Goal: Communication & Community: Answer question/provide support

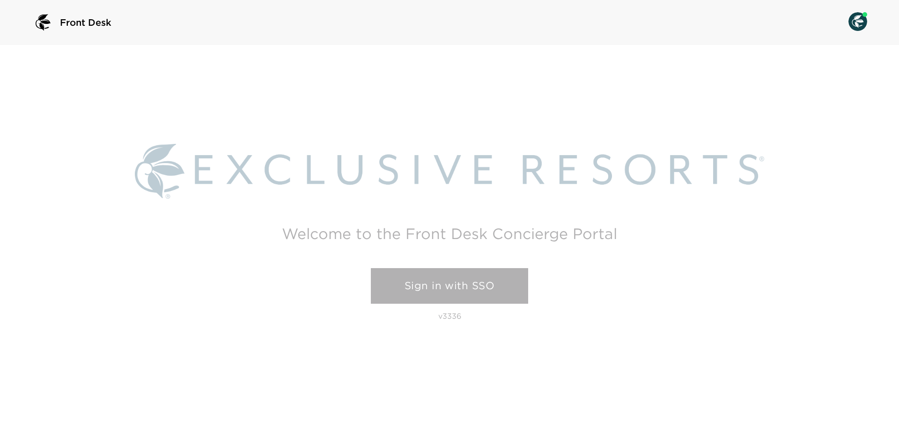
click at [449, 278] on link "Sign in with SSO" at bounding box center [449, 286] width 157 height 36
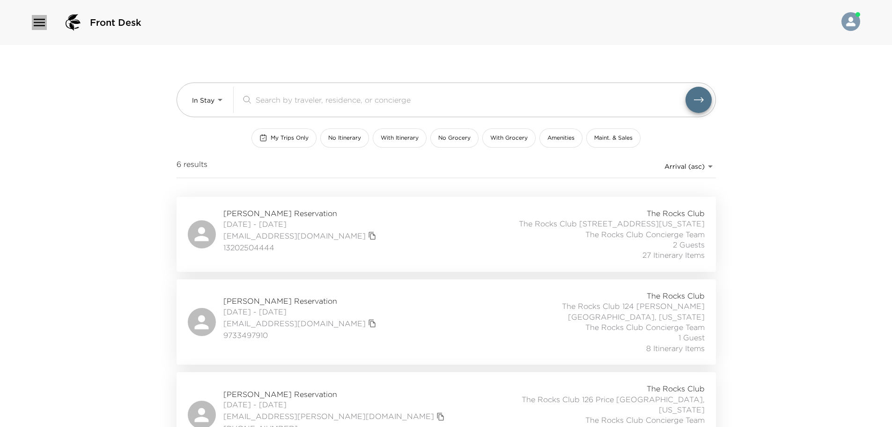
click at [42, 22] on icon "button" at bounding box center [39, 22] width 11 height 7
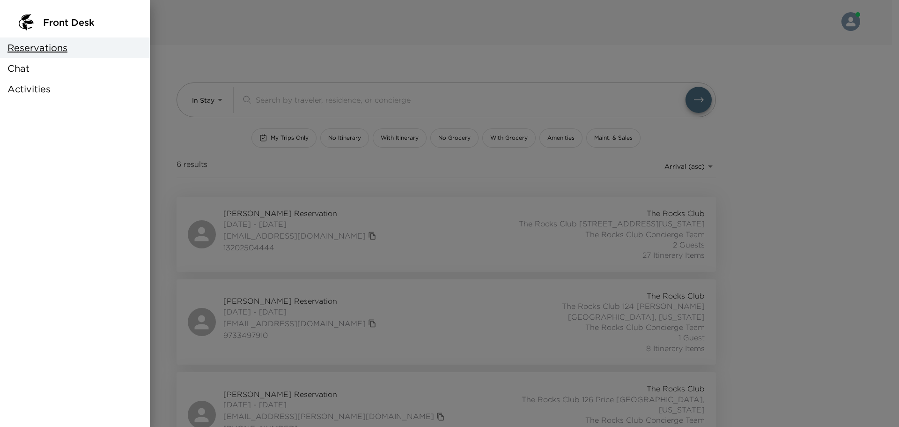
click at [14, 68] on span "Chat" at bounding box center [18, 68] width 22 height 13
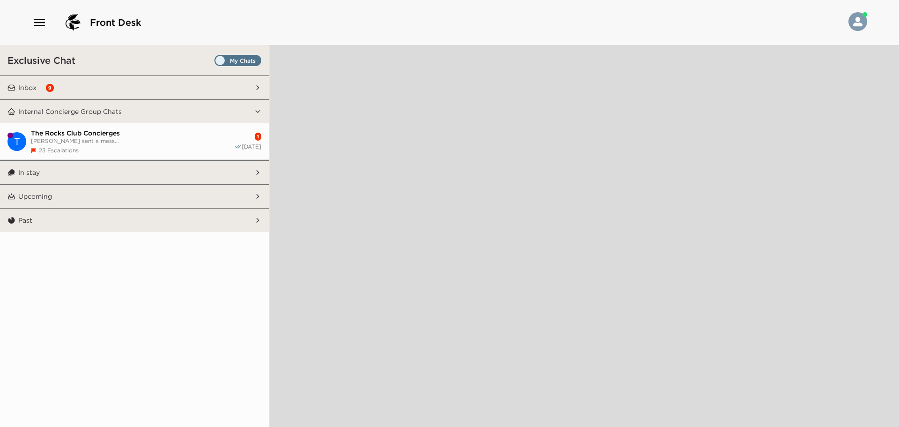
click at [220, 55] on span "Set all destinations" at bounding box center [238, 60] width 47 height 11
click at [216, 62] on input "Set all destinations" at bounding box center [216, 62] width 0 height 0
click at [28, 82] on button "Inbox 9" at bounding box center [134, 87] width 239 height 23
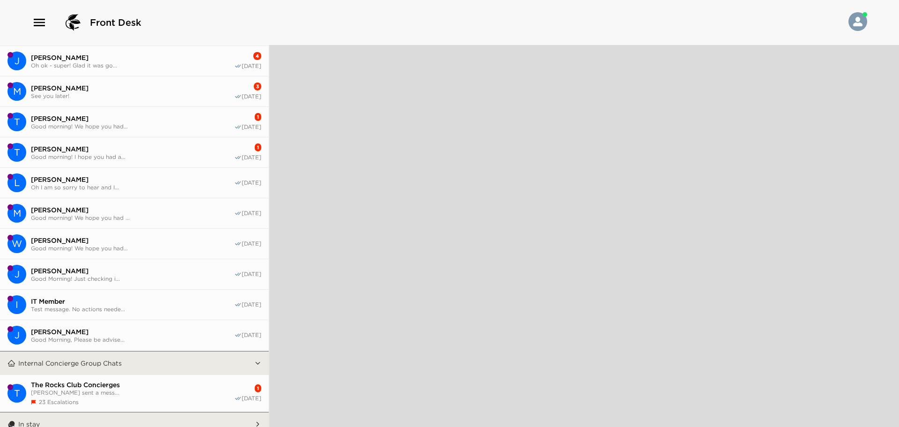
scroll to position [139, 0]
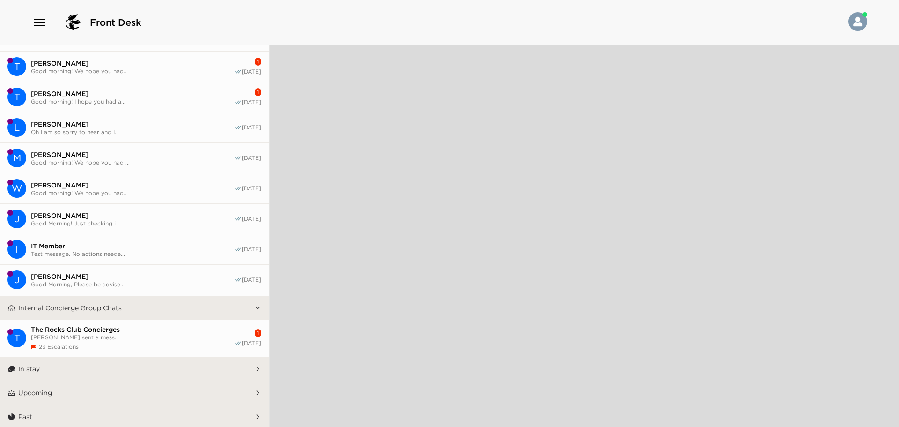
click at [21, 366] on p "In stay" at bounding box center [29, 368] width 22 height 8
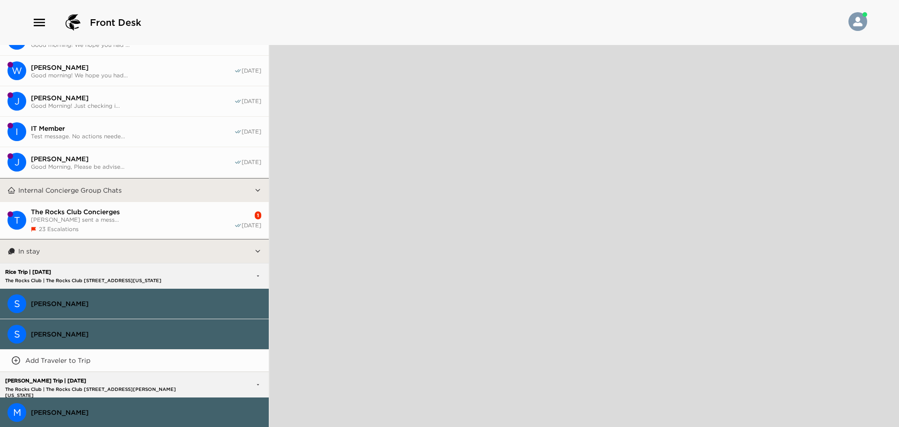
scroll to position [280, 0]
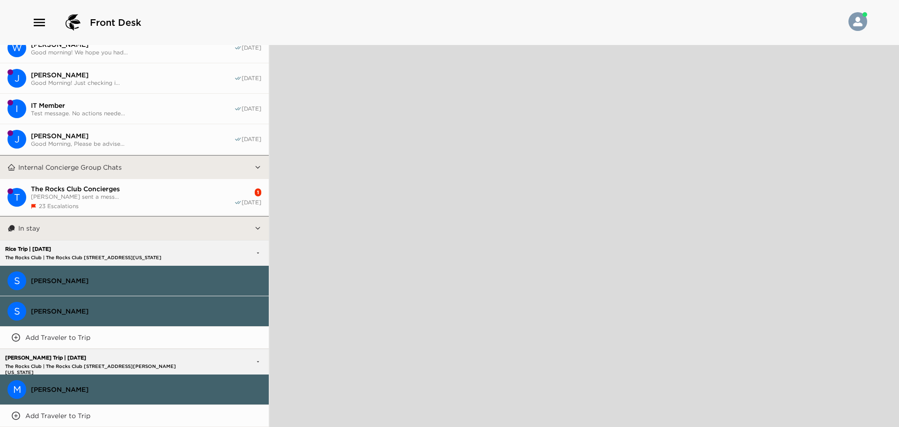
click at [68, 277] on span "[PERSON_NAME]" at bounding box center [146, 280] width 230 height 8
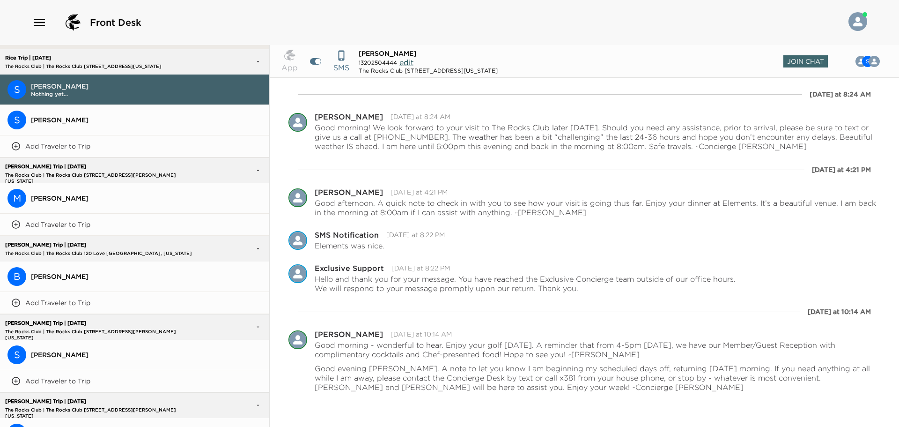
scroll to position [514, 0]
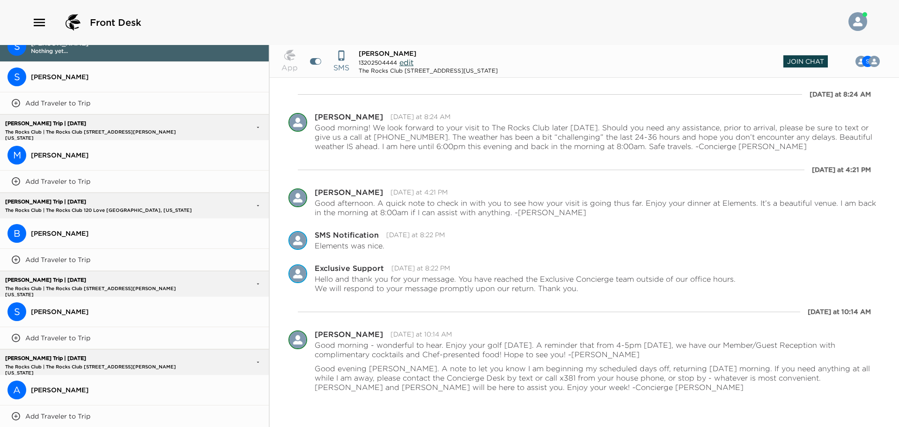
click at [808, 64] on span "Join Chat" at bounding box center [806, 61] width 45 height 12
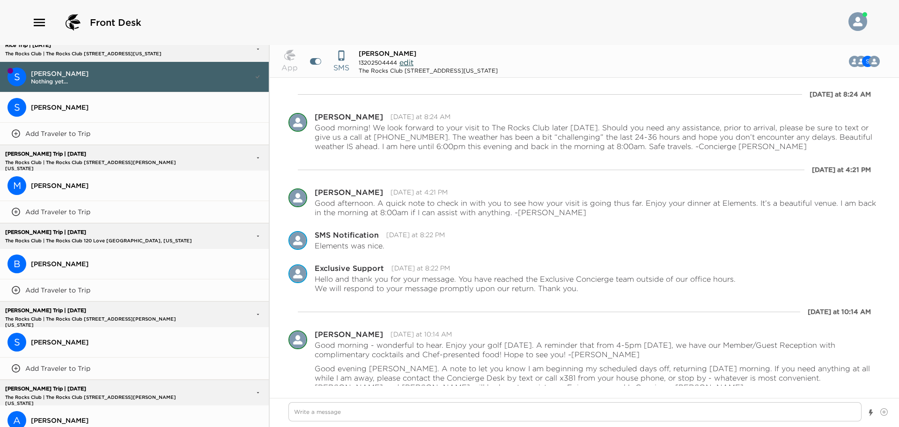
scroll to position [544, 0]
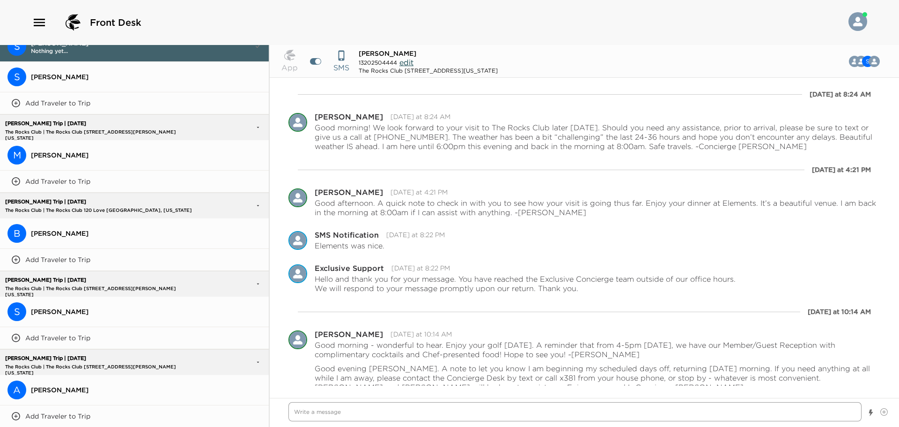
click at [325, 409] on textarea "Write a message" at bounding box center [575, 411] width 573 height 19
type textarea "x"
type textarea "G"
type textarea "x"
type textarea "Go"
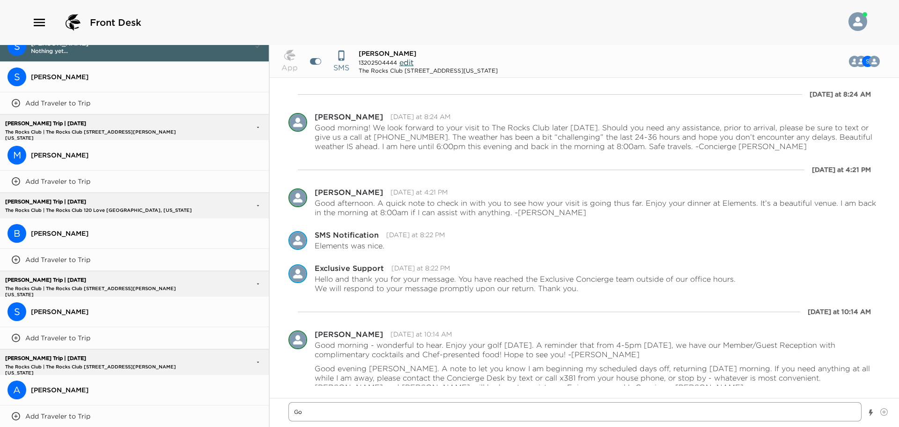
type textarea "x"
type textarea "Goo"
type textarea "x"
type textarea "Good"
type textarea "x"
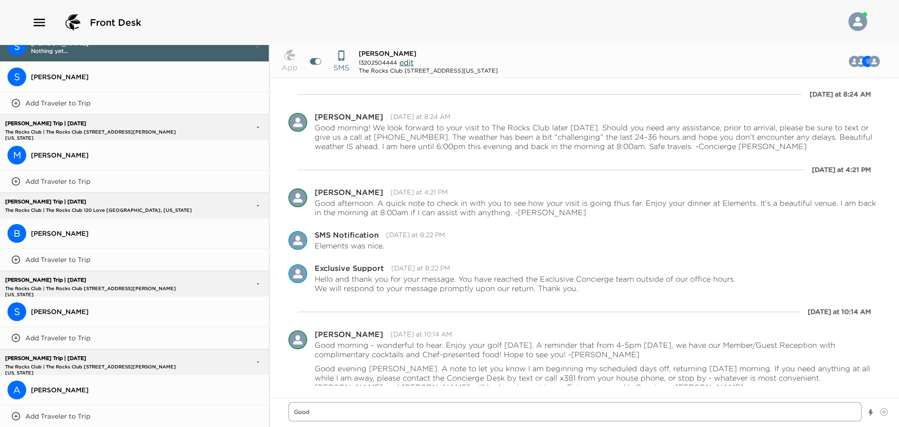
type textarea "Good"
type textarea "x"
type textarea "Good M"
type textarea "x"
type textarea "Good Mo"
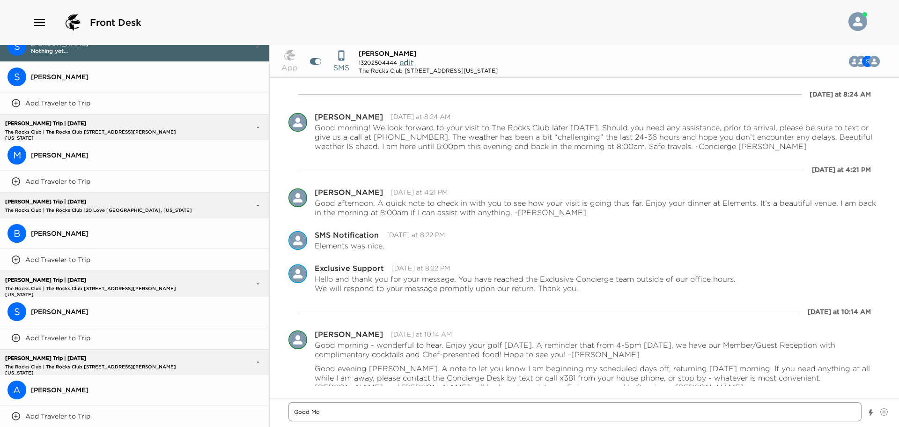
type textarea "x"
type textarea "Good Mor"
type textarea "x"
type textarea "Good Morn"
type textarea "x"
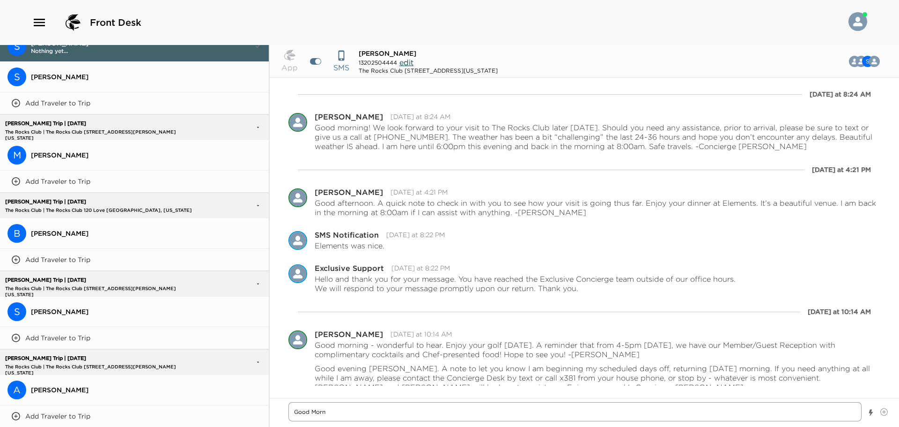
type textarea "Good Morni"
type textarea "x"
type textarea "Good Mornin"
type textarea "x"
type textarea "Good Morning"
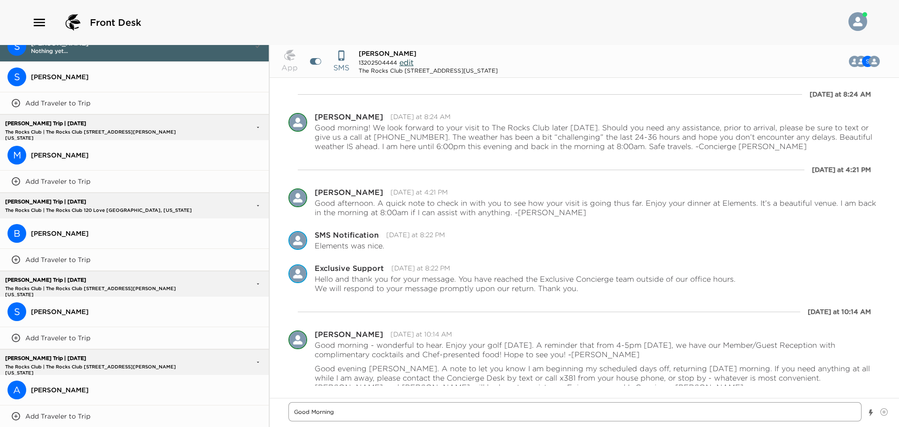
type textarea "x"
type textarea "Good Morning,"
type textarea "x"
type textarea "Good Morning,"
type textarea "x"
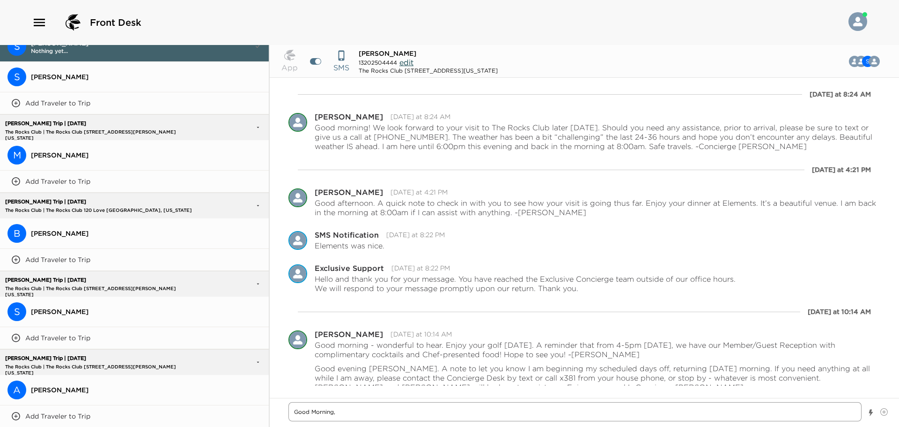
type textarea "Good Morning, J"
type textarea "x"
type textarea "Good Morning, Ju"
type textarea "x"
type textarea "Good Morning, Jus"
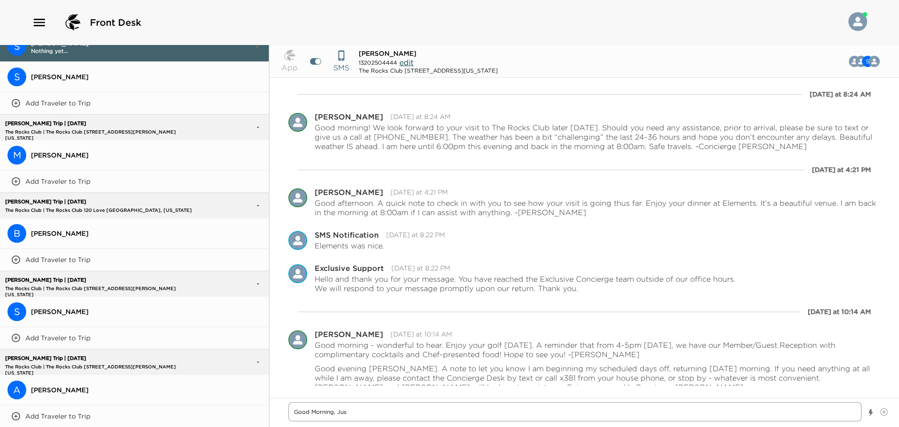
type textarea "x"
type textarea "Good Morning, Just"
type textarea "x"
type textarea "Good Morning, Just"
type textarea "x"
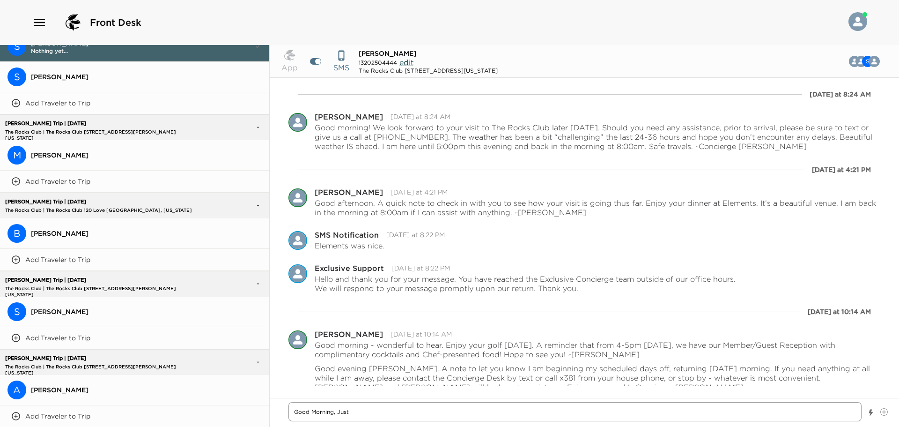
type textarea "Good Morning, Just c"
type textarea "x"
type textarea "Good Morning, Just ch"
type textarea "x"
type textarea "Good Morning, Just che"
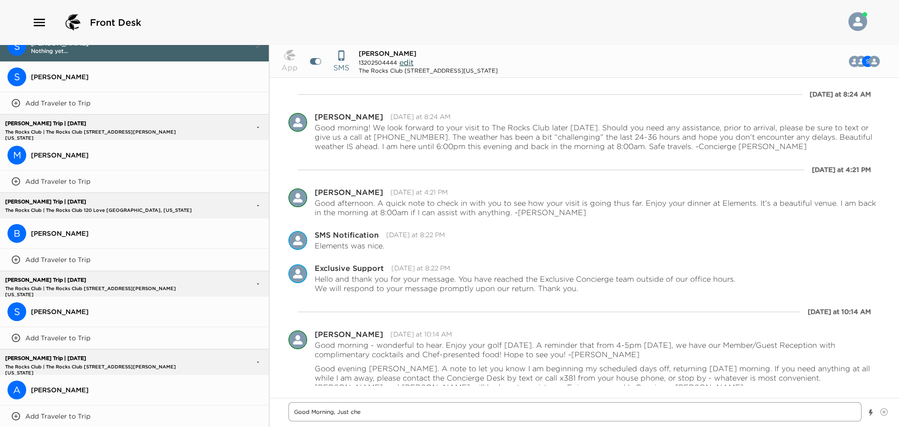
type textarea "x"
type textarea "Good Morning, Just chec"
type textarea "x"
type textarea "Good Morning, Just check"
type textarea "x"
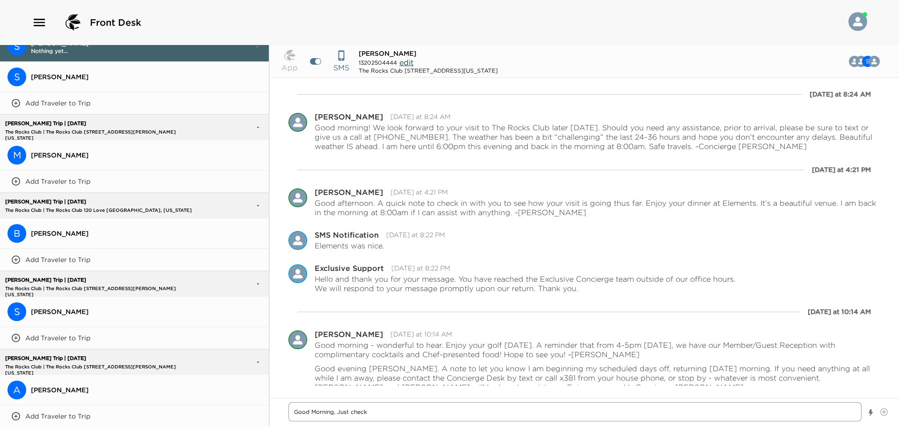
type textarea "Good Morning, Just [PERSON_NAME]"
type textarea "x"
type textarea "Good Morning, Just checkin"
type textarea "x"
type textarea "Good Morning, Just checking"
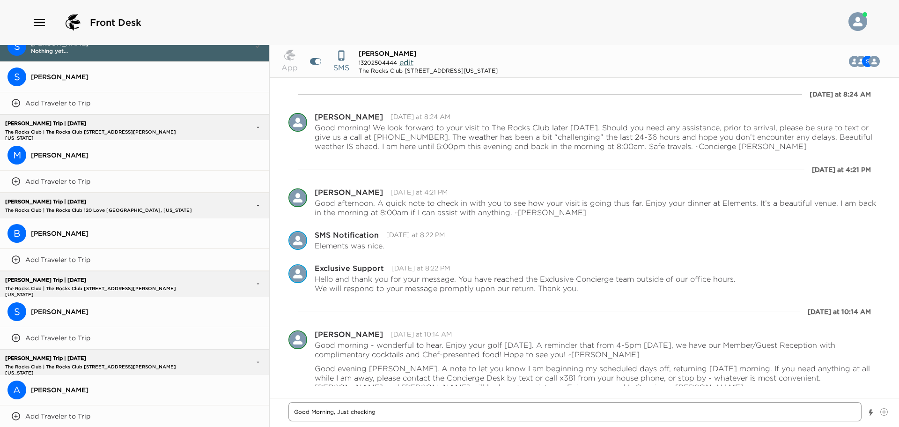
type textarea "x"
type textarea "Good Morning, Just checking"
type textarea "x"
type textarea "Good Morning, Just checking o"
type textarea "x"
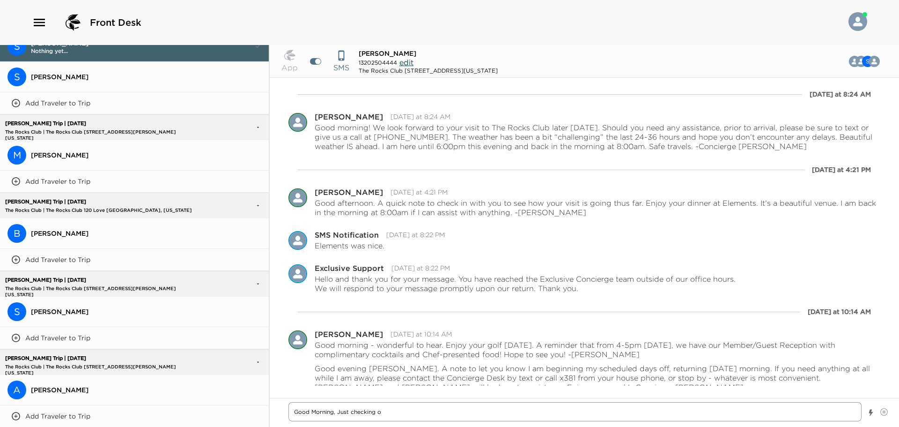
type textarea "Good Morning, Just checking on"
type textarea "x"
type textarea "Good Morning, Just checking on"
type textarea "x"
type textarea "Good Morning, Just checking on o"
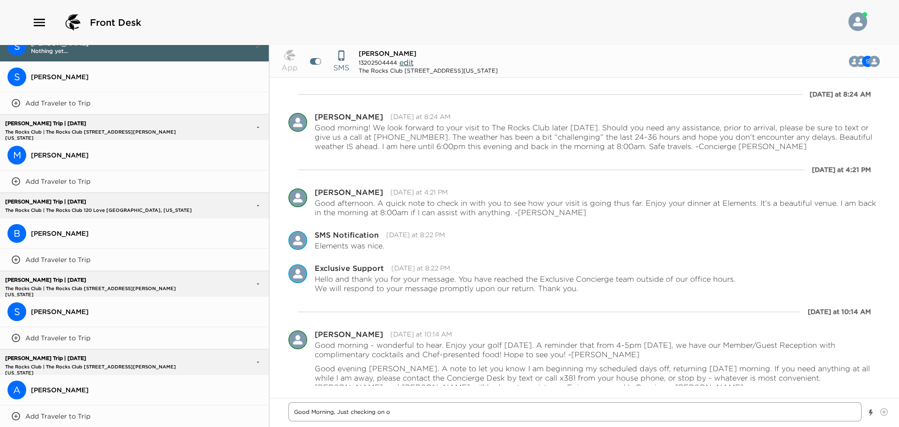
type textarea "x"
type textarea "Good Morning, Just checking on"
type textarea "x"
type textarea "Good Morning, Just checking on"
type textarea "x"
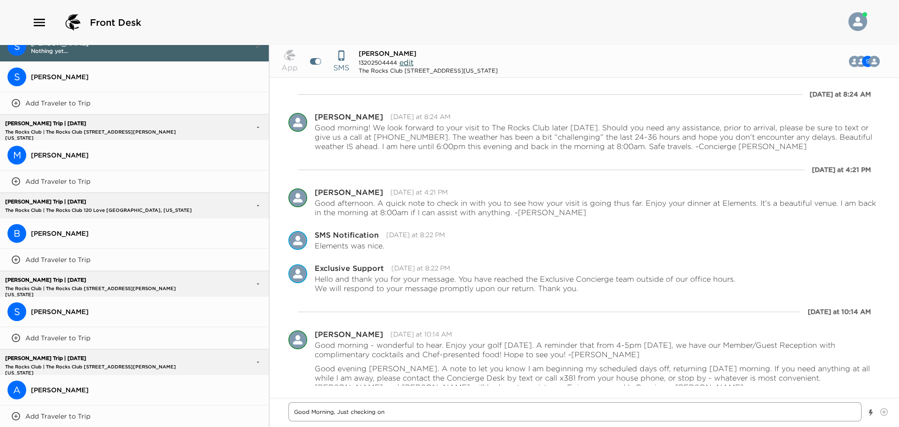
type textarea "Good Morning, Just checking o"
type textarea "x"
type textarea "Good Morning, Just checking"
type textarea "x"
type textarea "Good Morning, Just checking i"
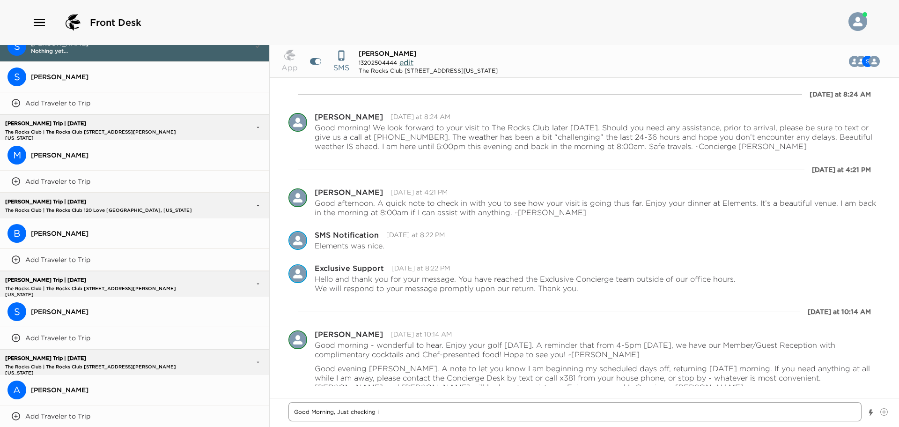
type textarea "x"
type textarea "Good Morning, Just checking in"
type textarea "x"
type textarea "Good Morning, Just checking in"
type textarea "x"
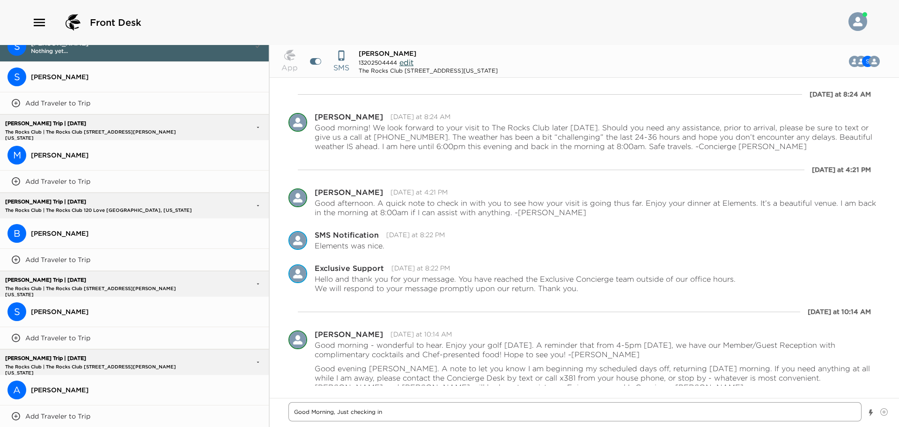
type textarea "Good Morning, Just checking in o"
type textarea "x"
type textarea "Good Morning, Just checking in on"
type textarea "x"
type textarea "Good Morning, Just checking in on"
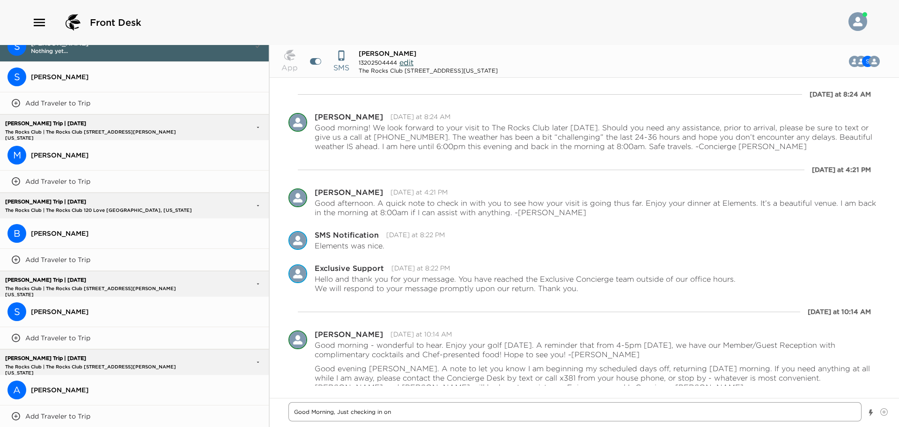
type textarea "x"
type textarea "Good Morning, Just checking in on y"
type textarea "x"
type textarea "Good Morning, Just checking in on yo"
type textarea "x"
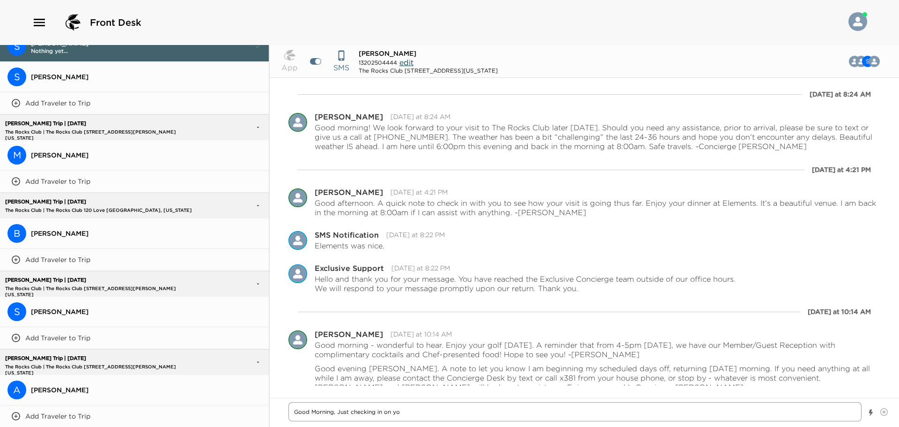
type textarea "Good Morning, Just checking in on you"
type textarea "x"
type textarea "Good Morning, Just checking in on you"
type textarea "x"
type textarea "Good Morning, Just checking in on you f"
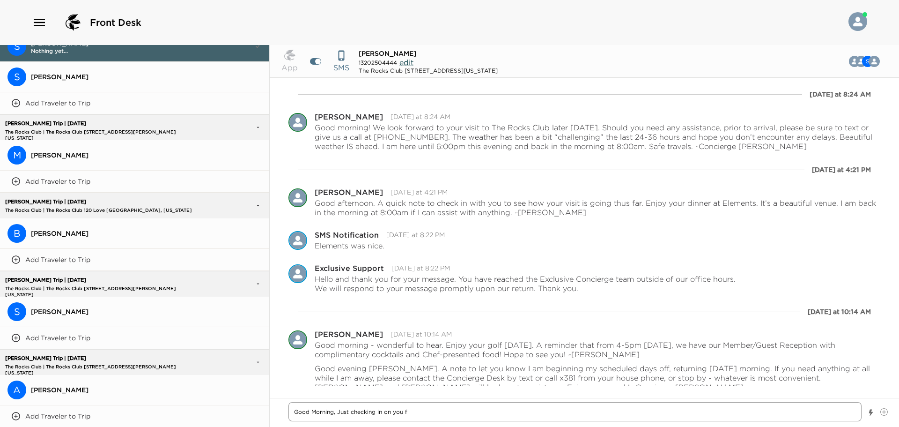
type textarea "x"
type textarea "Good Morning, Just checking in on you fo"
type textarea "x"
type textarea "Good Morning, Just checking in on you fol"
type textarea "x"
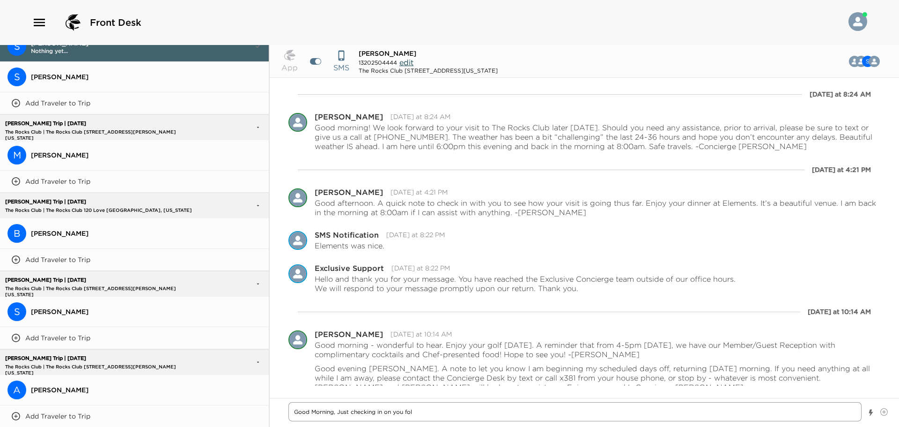
type textarea "Good Morning, Just checking in on you folk"
type textarea "x"
type textarea "Good Morning, Just checking in on you folkd"
type textarea "x"
type textarea "Good Morning, Just checking in on you folk"
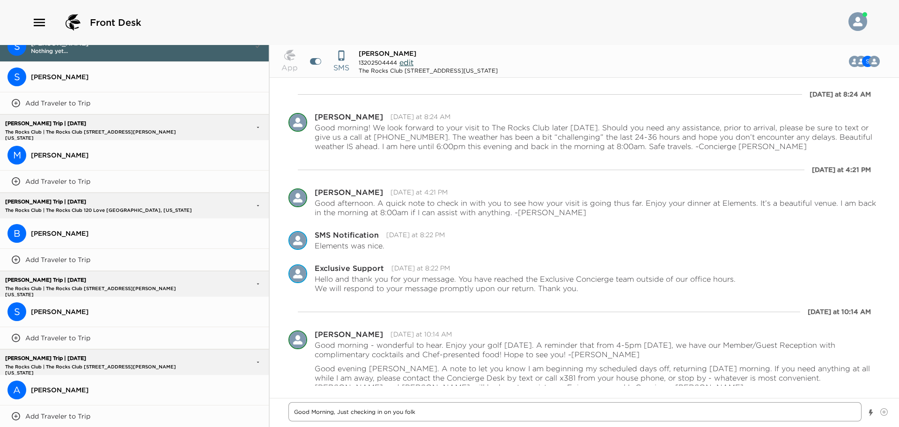
type textarea "x"
type textarea "Good Morning, Just checking in on you folks"
type textarea "x"
type textarea "Good Morning, Just checking in on you folks"
type textarea "x"
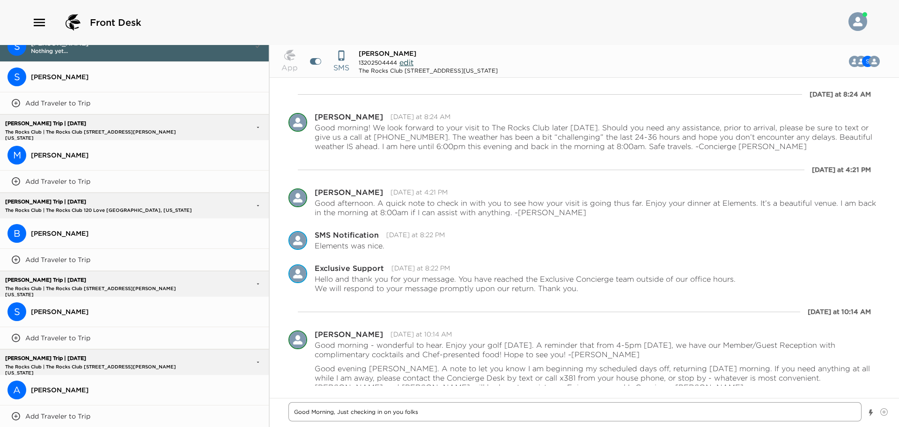
type textarea "Good Morning, Just checking in on you folks t"
type textarea "x"
type textarea "Good Morning, Just checking in on you folks to"
type textarea "x"
type textarea "Good Morning, Just checking in on you folks to"
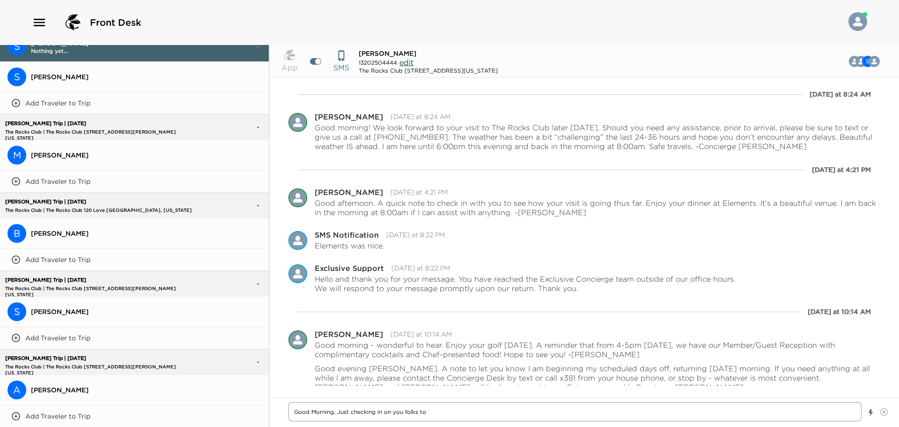
type textarea "x"
type textarea "Good Morning, Just checking in on you folks to m"
type textarea "x"
type textarea "Good Morning, Just checking in on you folks to [GEOGRAPHIC_DATA]"
type textarea "x"
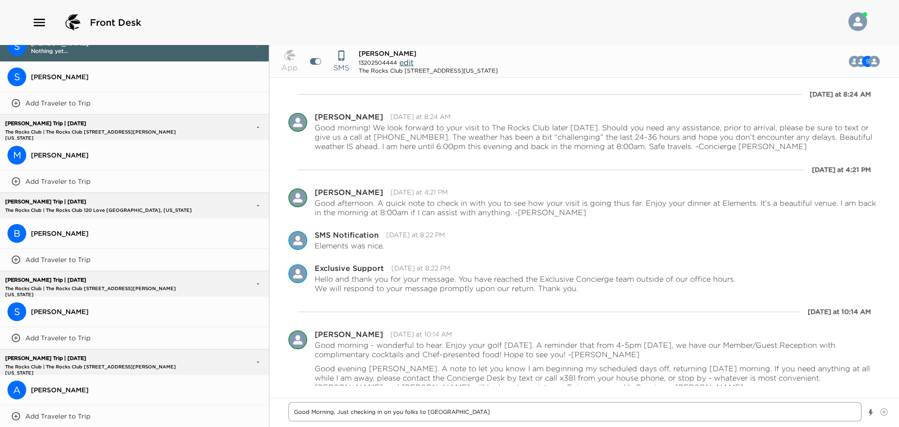
type textarea "Good Morning, Just checking in on you folks to mak"
type textarea "x"
type textarea "Good Morning, Just checking in on you folks to make"
type textarea "x"
type textarea "Good Morning, Just checking in on you folks to make"
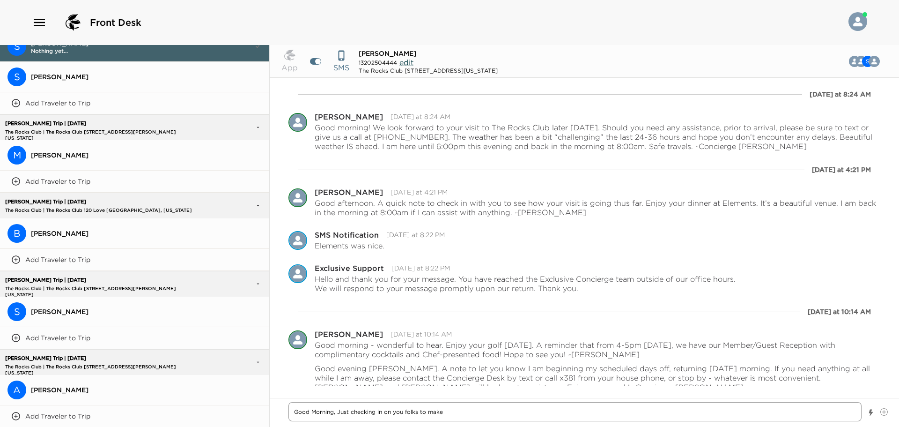
type textarea "x"
type textarea "Good Morning, Just checking in on you folks to make s"
type textarea "x"
type textarea "Good Morning, Just checking in on you folks to make su"
type textarea "x"
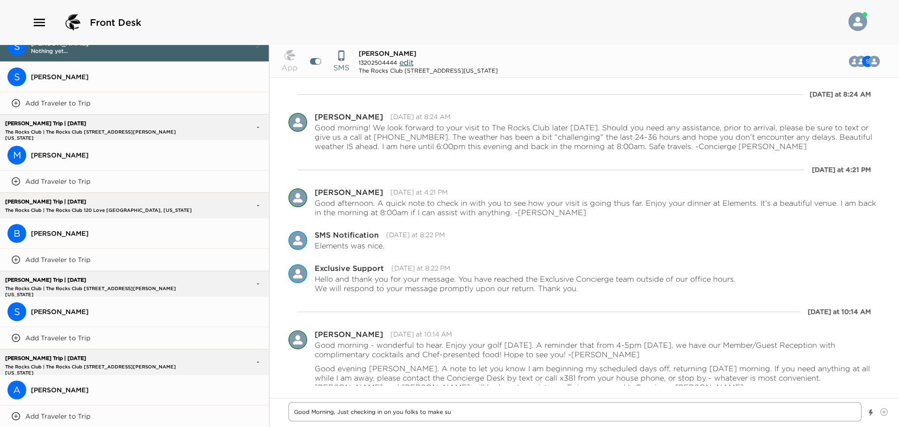
type textarea "Good Morning, Just checking in on you folks to make sur"
type textarea "x"
type textarea "Good Morning, Just checking in on you folks to make sure"
type textarea "x"
type textarea "Good Morning, Just checking in on you folks to make sure a"
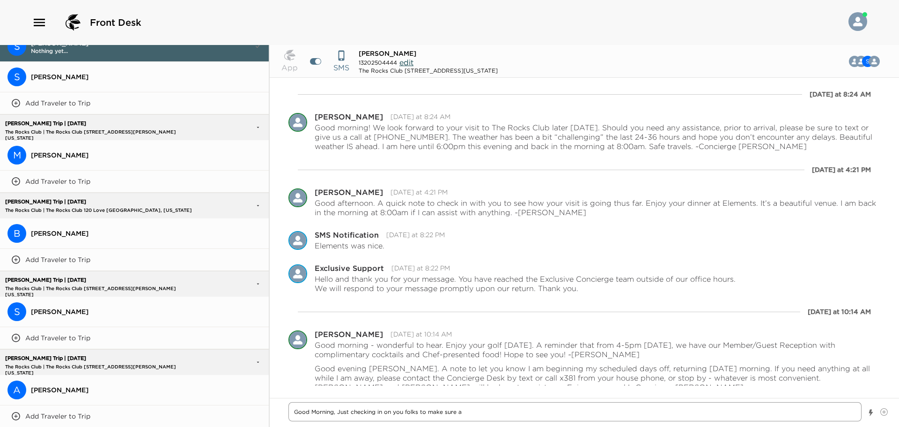
type textarea "x"
type textarea "Good Morning, Just checking in on you folks to make sure al"
type textarea "x"
type textarea "Good Morning, Just checking in on you folks to make sure all"
type textarea "x"
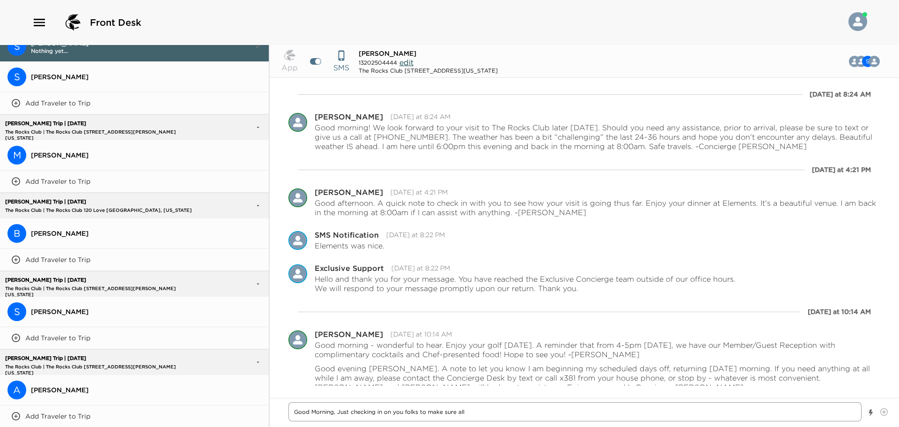
type textarea "Good Morning, Just checking in on you folks to make sure all"
type textarea "x"
type textarea "Good Morning, Just checking in on you folks to make sure all i"
type textarea "x"
type textarea "Good Morning, Just checking in on you folks to make sure all is"
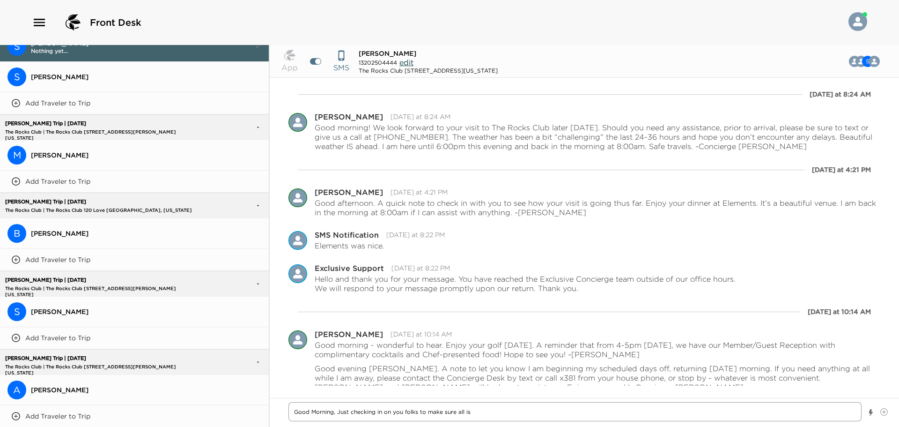
type textarea "x"
type textarea "Good Morning, Just checking in on you folks to make sure all is"
type textarea "x"
type textarea "Good Morning, Just checking in on you folks to make sure all is g"
type textarea "x"
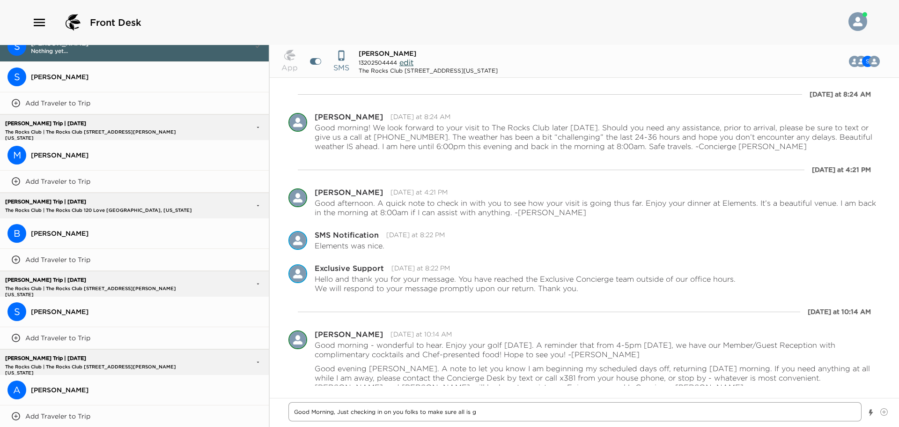
type textarea "Good Morning, Just checking in on you folks to make sure all is go"
type textarea "x"
type textarea "Good Morning, Just checking in on you folks to make sure all is goi"
type textarea "x"
type textarea "Good Morning, Just checking in on you folks to make sure all is goin"
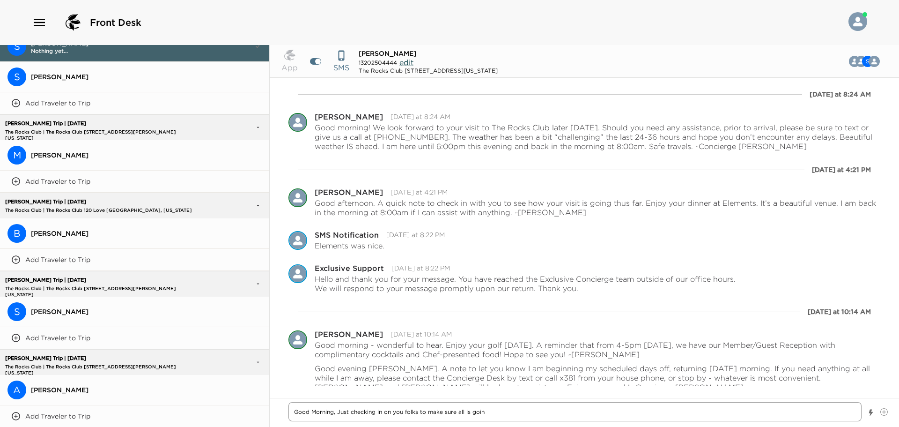
type textarea "x"
type textarea "Good Morning, Just checking in on you folks to make sure all is going"
type textarea "x"
type textarea "Good Morning, Just checking in on you folks to make sure all is going"
type textarea "x"
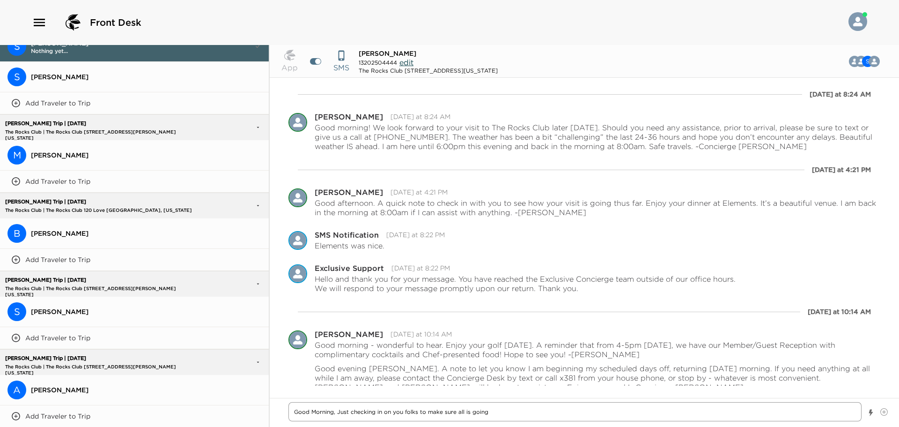
type textarea "Good Morning, Just checking in on you folks to make sure all is going w"
type textarea "x"
type textarea "Good Morning, Just checking in on you folks to make sure all is going we"
type textarea "x"
type textarea "Good Morning, Just checking in on you folks to make sure all is going wel"
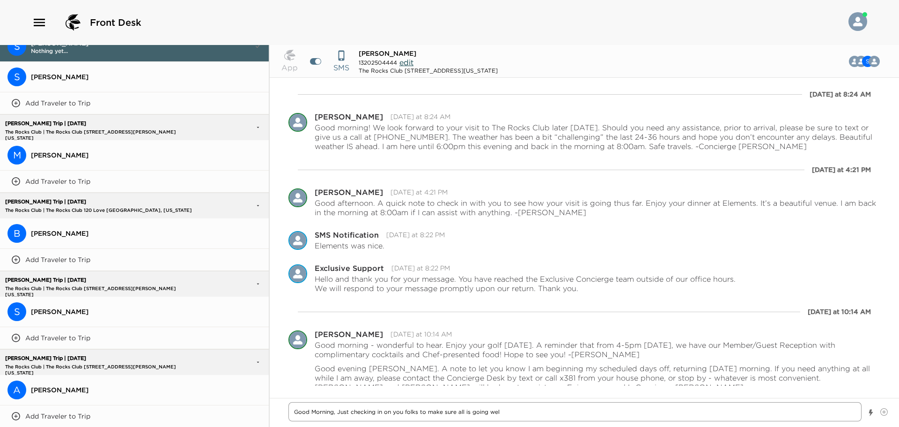
type textarea "x"
type textarea "Good Morning, Just checking in on you folks to make sure all is going well"
type textarea "x"
type textarea "Good Morning, Just checking in on you folks to make sure all is going well!"
type textarea "x"
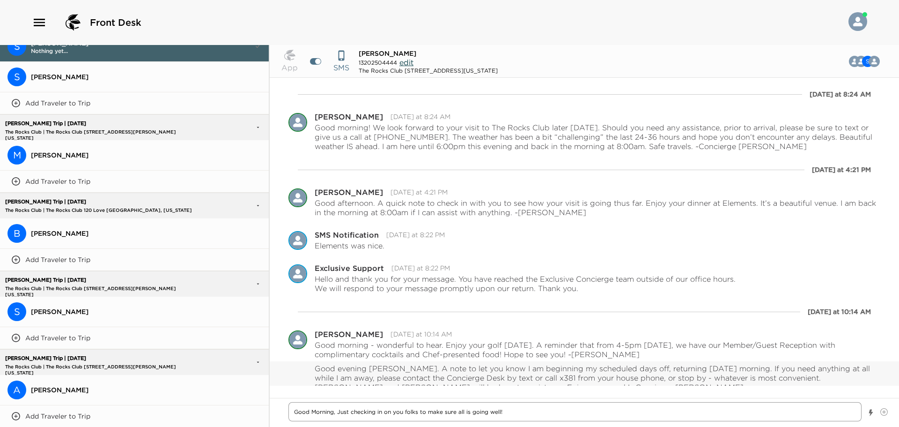
type textarea "Good Morning, Just checking in on you folks to make sure all is going well!"
type textarea "x"
type textarea "Good Morning, Just checking in on you folks to make sure all is going well! W"
type textarea "x"
type textarea "Good Morning, Just checking in on you folks to make sure all is going well! We"
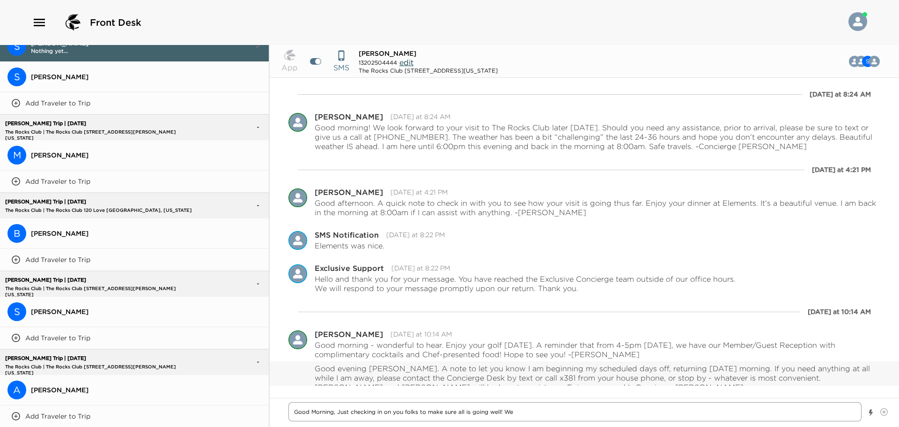
type textarea "x"
type textarea "Good Morning, Just checking in on you folks to make sure all is going well! We"
type textarea "x"
type textarea "Good Morning, Just checking in on you folks to make sure all is going well! We h"
type textarea "x"
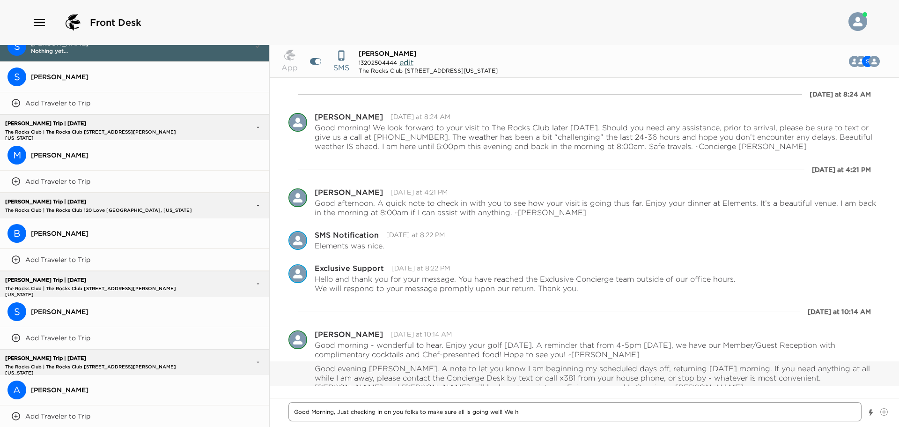
type textarea "Good Morning, Just checking in on you folks to make sure all is going well! We …"
type textarea "x"
type textarea "Good Morning, Just checking in on you folks to make sure all is going well! We …"
type textarea "x"
type textarea "Good Morning, Just checking in on you folks to make sure all is going well! We …"
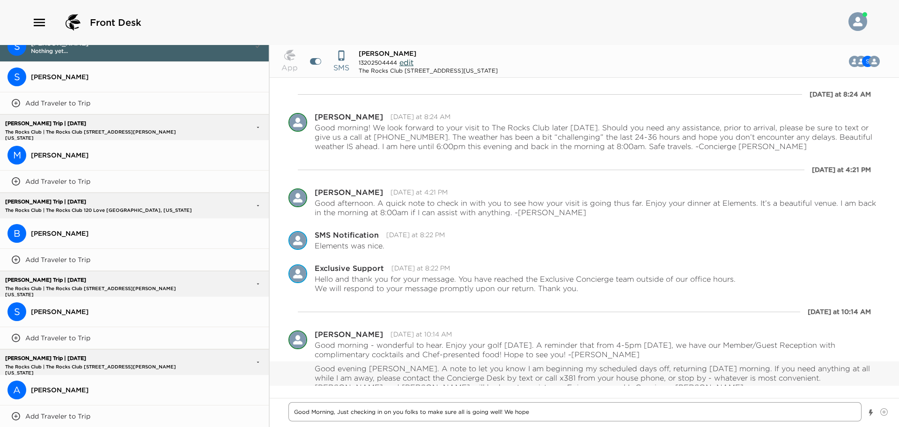
type textarea "x"
type textarea "Good Morning, Just checking in on you folks to make sure all is going well! We …"
type textarea "x"
type textarea "Good Morning, Just checking in on you folks to make sure all is going well! We …"
type textarea "x"
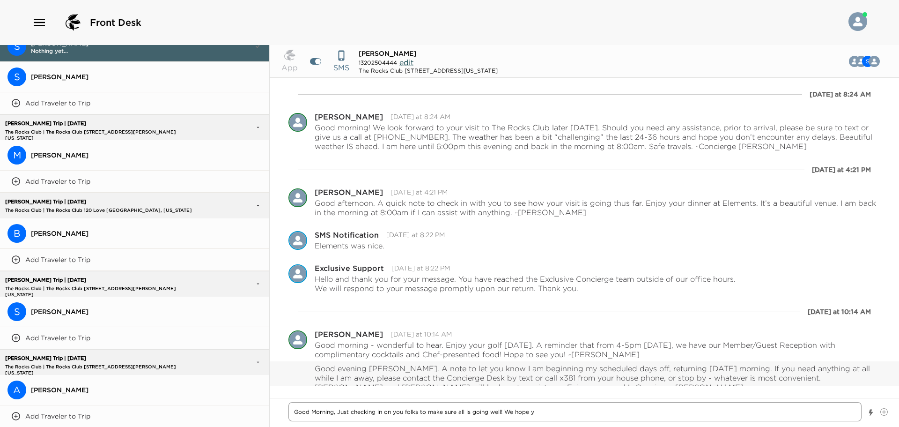
type textarea "Good Morning, Just checking in on you folks to make sure all is going well! We …"
type textarea "x"
type textarea "Good Morning, Just checking in on you folks to make sure all is going well! We …"
type textarea "x"
type textarea "Good Morning, Just checking in on you folks to make sure all is going well! We …"
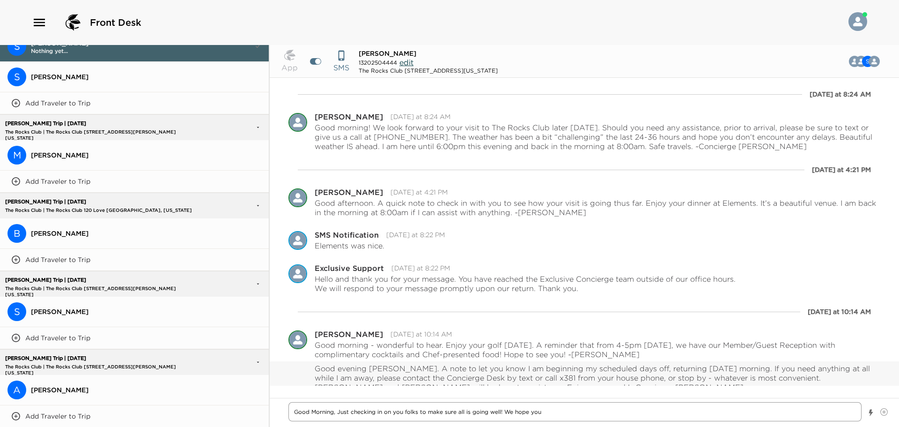
type textarea "x"
type textarea "Good Morning, Just checking in on you folks to make sure all is going well! We …"
type textarea "x"
type textarea "Good Morning, Just checking in on you folks to make sure all is going well! We …"
type textarea "x"
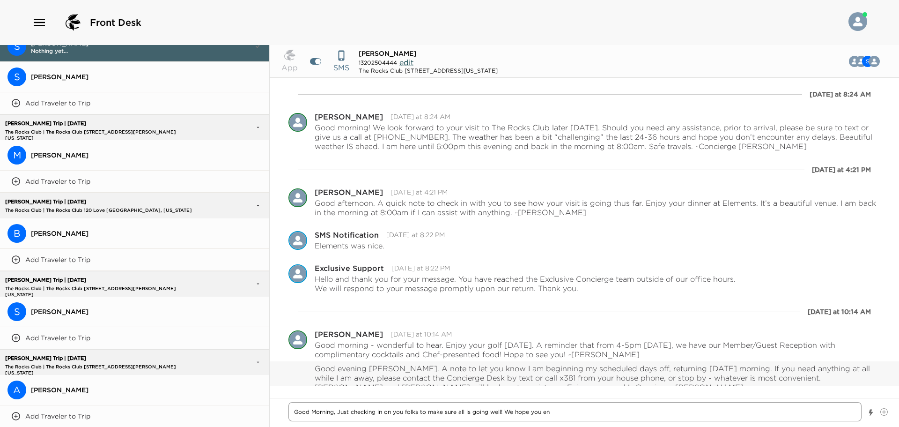
type textarea "Good Morning, Just checking in on you folks to make sure all is going well! We …"
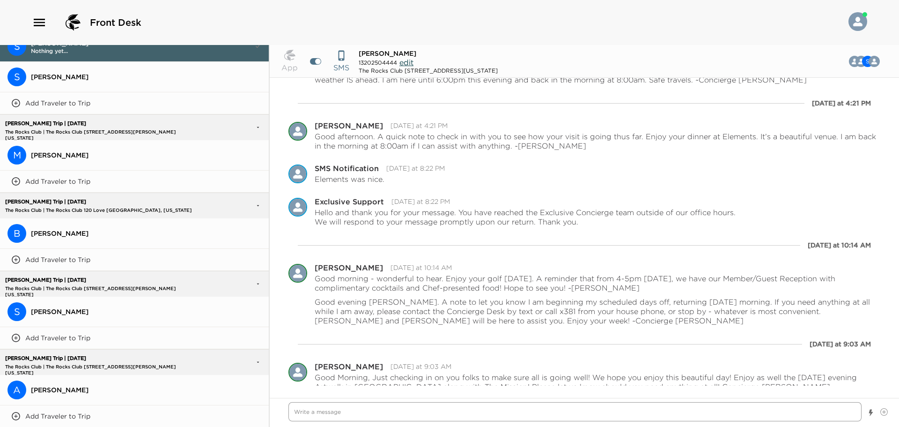
scroll to position [74, 0]
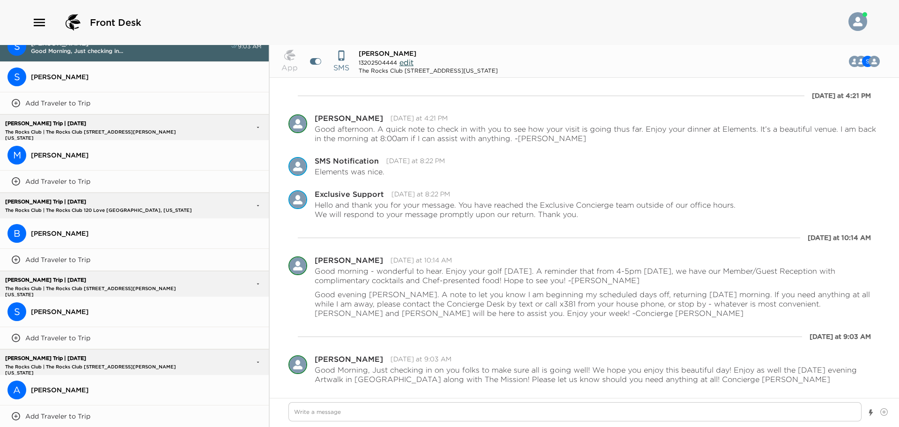
click at [58, 229] on span "[PERSON_NAME]" at bounding box center [146, 233] width 230 height 8
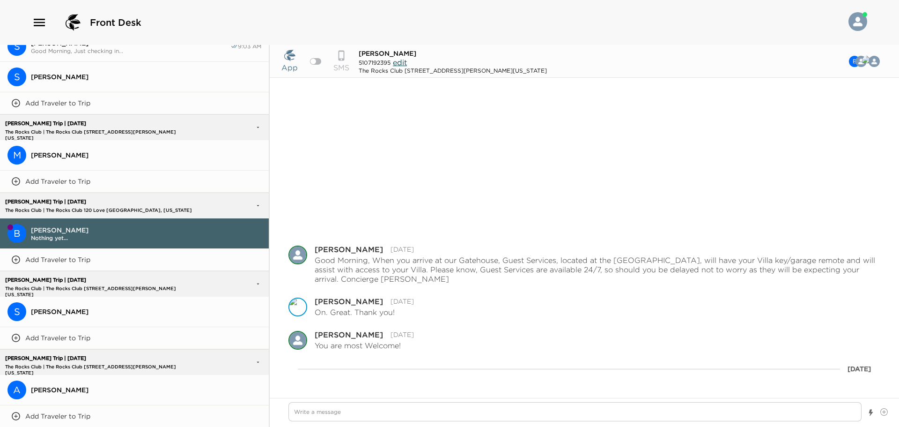
scroll to position [174, 0]
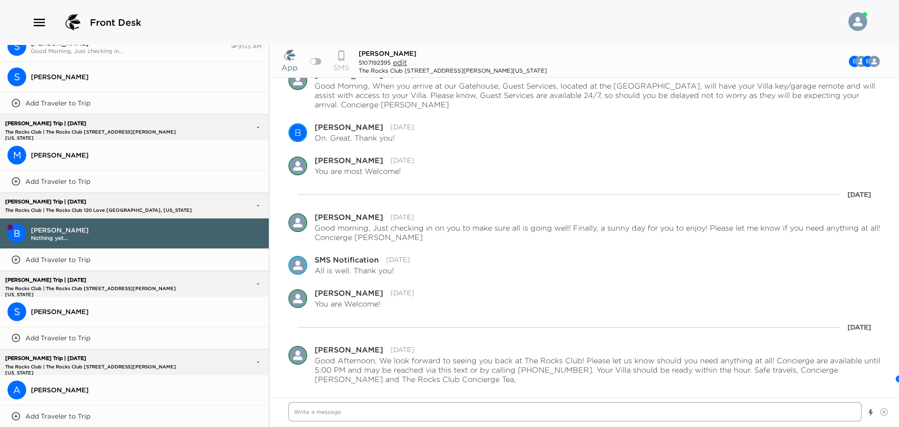
click at [316, 410] on textarea "Write a message" at bounding box center [575, 411] width 573 height 19
click at [316, 59] on div at bounding box center [315, 61] width 11 height 7
click at [809, 411] on textarea "Good Morning, We are looking forward to Welcoming you back to The Rocks Club! S…" at bounding box center [575, 411] width 573 height 19
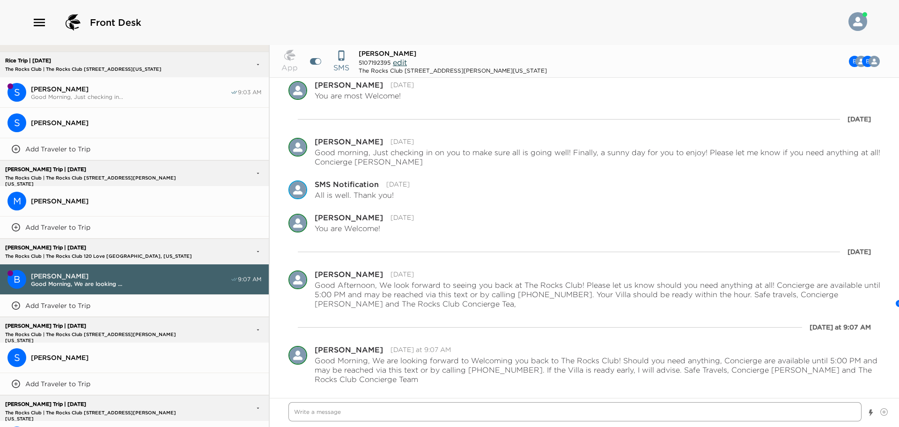
scroll to position [451, 0]
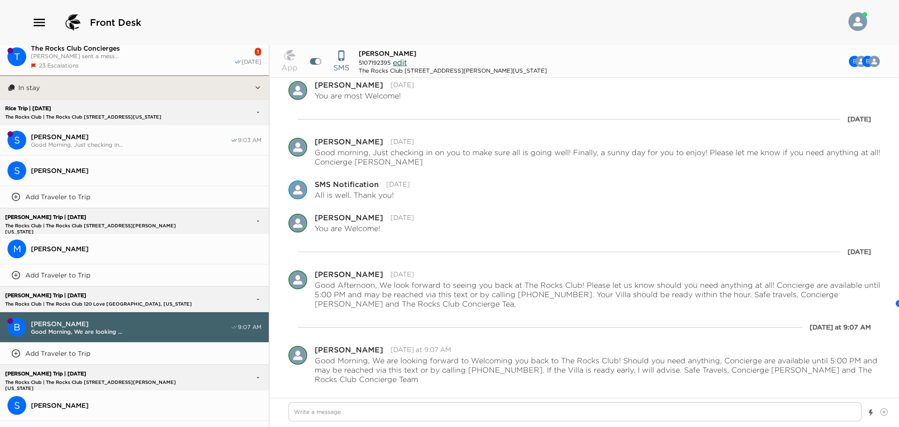
click at [51, 136] on span "[PERSON_NAME]" at bounding box center [131, 137] width 200 height 8
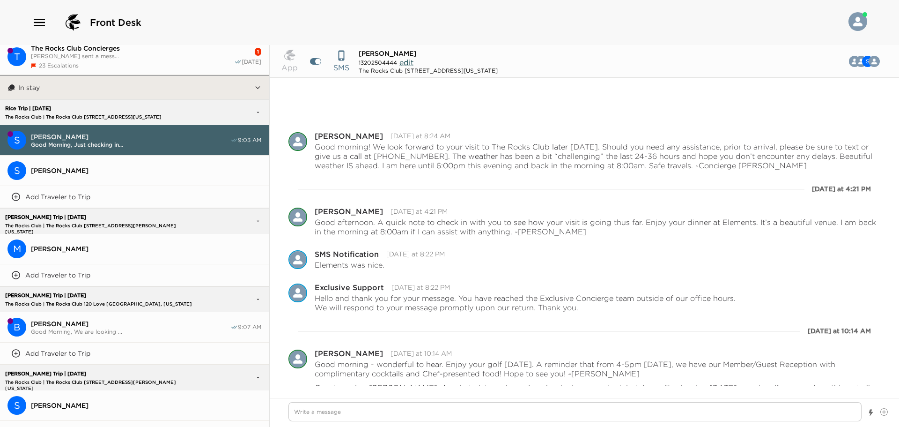
scroll to position [93, 0]
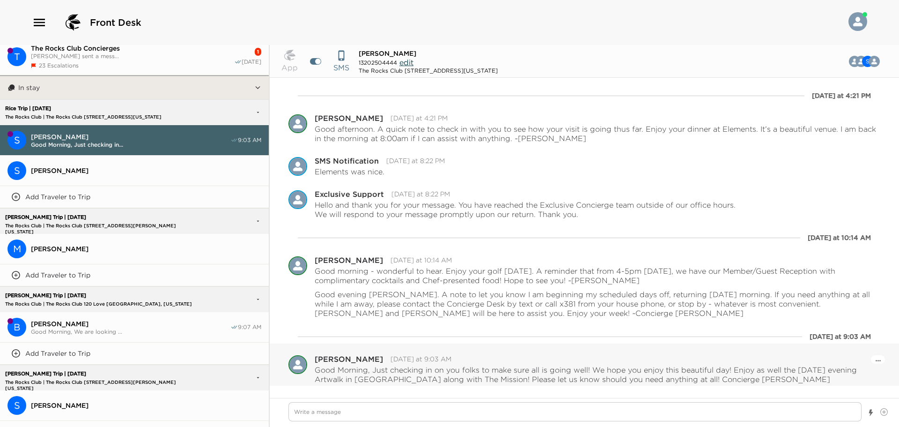
click at [607, 382] on p "Good Morning, Just checking in on you folks to make sure all is going well! We …" at bounding box center [598, 374] width 566 height 19
drag, startPoint x: 798, startPoint y: 379, endPoint x: 315, endPoint y: 374, distance: 483.0
click at [315, 374] on p "Good Morning, Just checking in on you folks to make sure all is going well! We …" at bounding box center [598, 374] width 566 height 19
copy p "Good Morning, Just checking in on you folks to make sure all is going well! We …"
click at [56, 163] on button "S [PERSON_NAME]" at bounding box center [134, 171] width 269 height 30
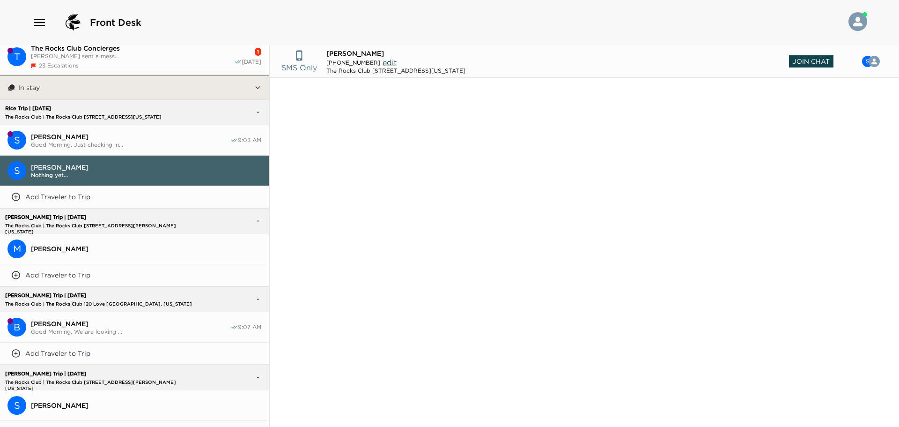
click at [812, 57] on span "Join Chat" at bounding box center [811, 61] width 45 height 12
click at [328, 414] on textarea "Write a message" at bounding box center [575, 411] width 573 height 19
paste textarea "Good Morning, Just checking in on you folks to make sure all is going well! We …"
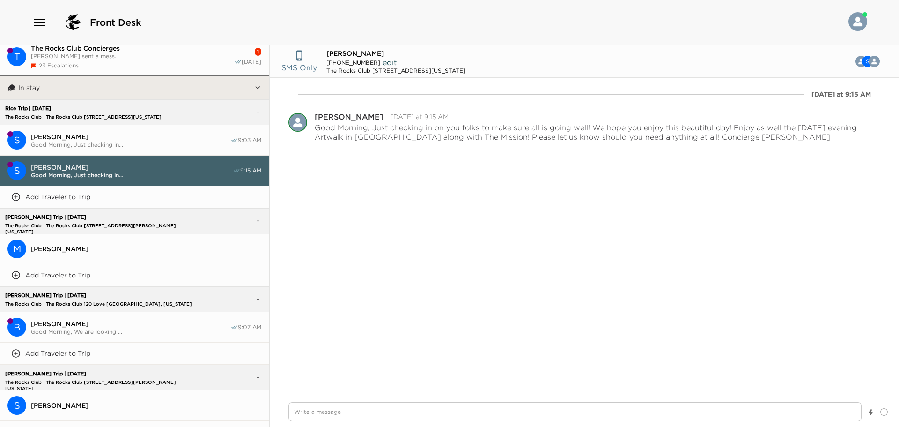
click at [68, 138] on div "[PERSON_NAME] Good Morning, Just checking in..." at bounding box center [131, 140] width 200 height 15
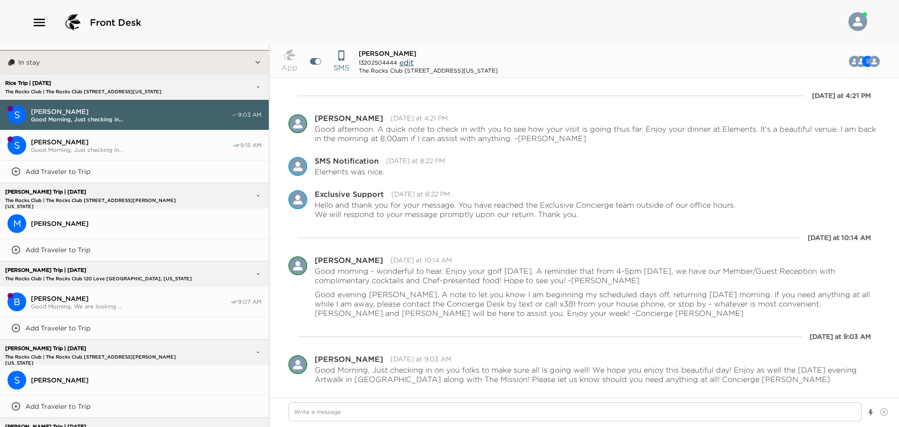
scroll to position [498, 0]
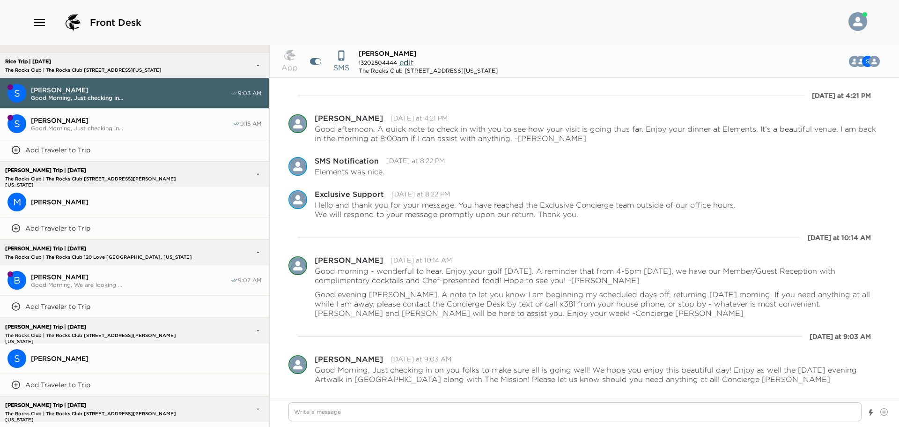
click at [53, 195] on button "M [PERSON_NAME]" at bounding box center [134, 202] width 269 height 30
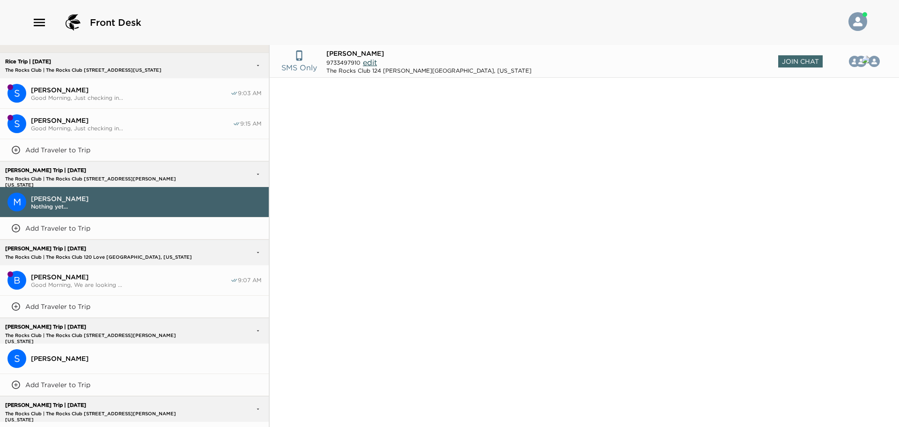
scroll to position [711, 0]
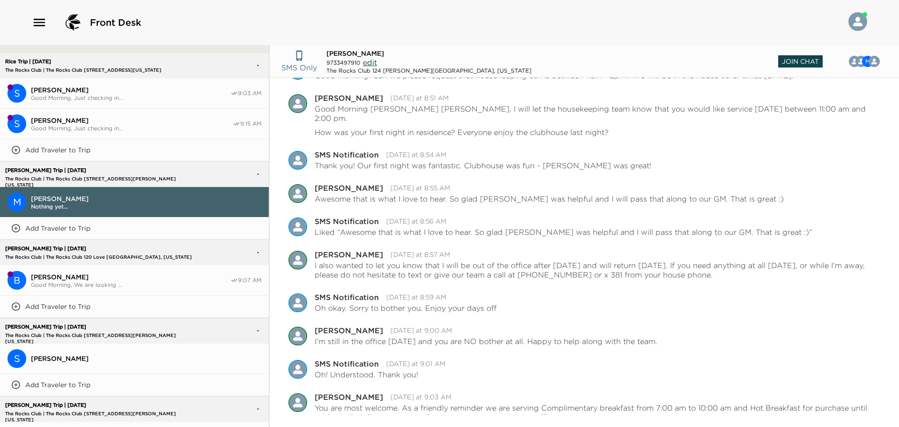
click at [810, 62] on span "Join Chat" at bounding box center [801, 61] width 45 height 12
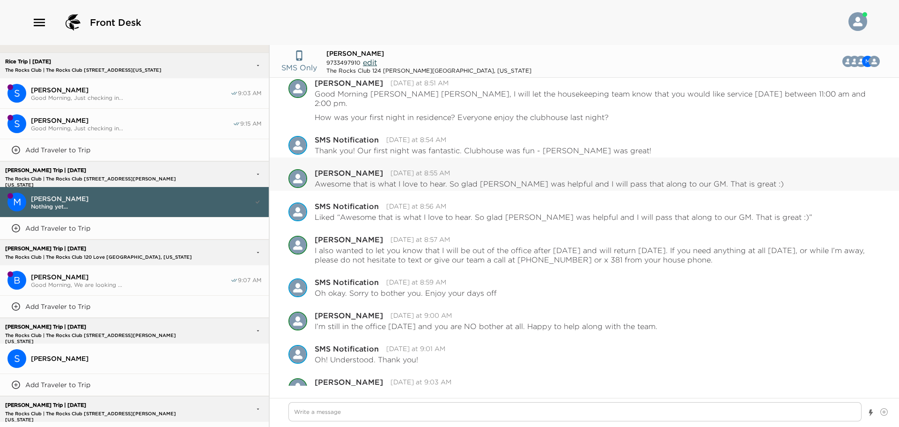
scroll to position [739, 0]
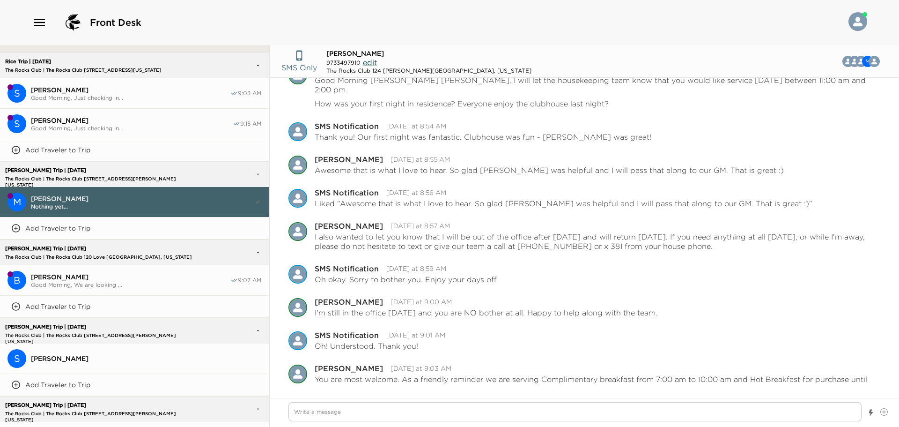
click at [59, 274] on span "[PERSON_NAME]" at bounding box center [131, 277] width 200 height 8
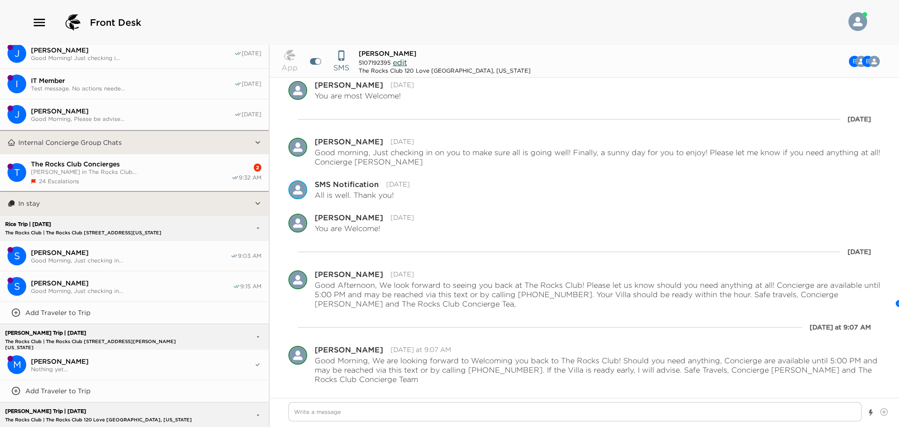
scroll to position [401, 0]
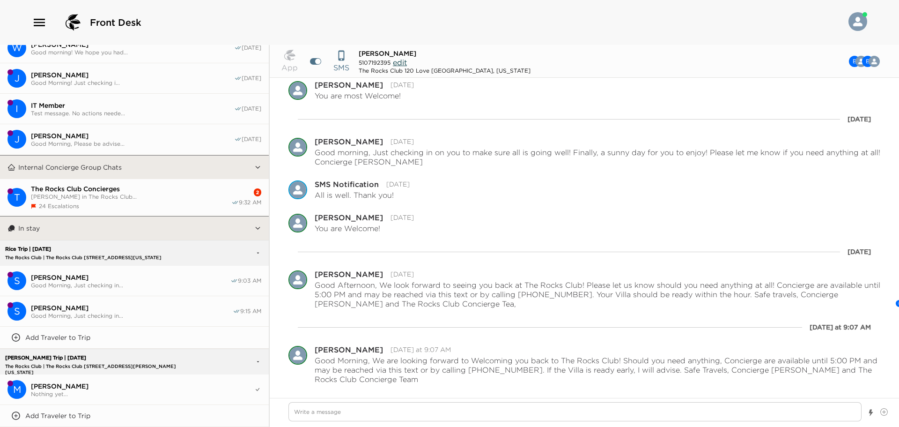
click at [54, 187] on span "The Rocks Club Concierges" at bounding box center [131, 189] width 201 height 8
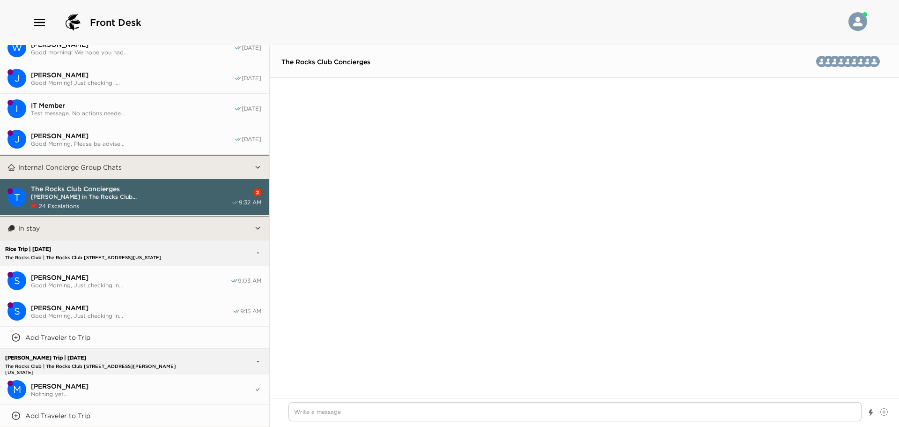
scroll to position [2458, 0]
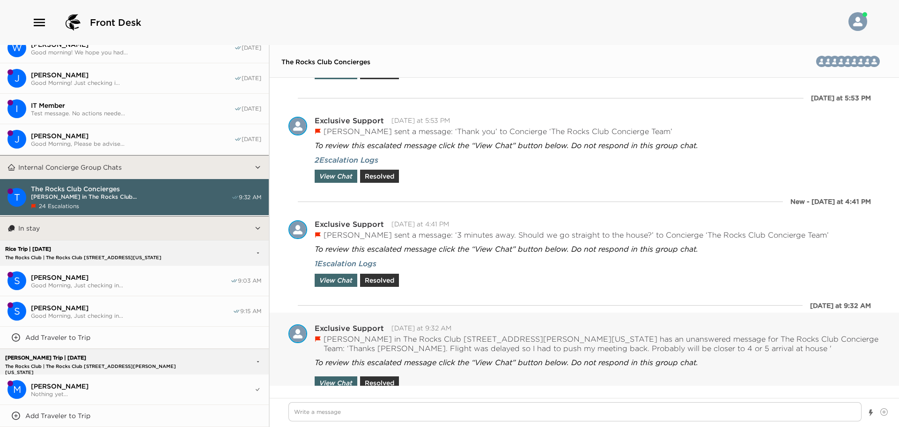
click at [517, 353] on div "To review this escalated message click the “View Chat” button below. Do not res…" at bounding box center [507, 371] width 384 height 37
click at [336, 376] on button "View Chat" at bounding box center [336, 382] width 43 height 13
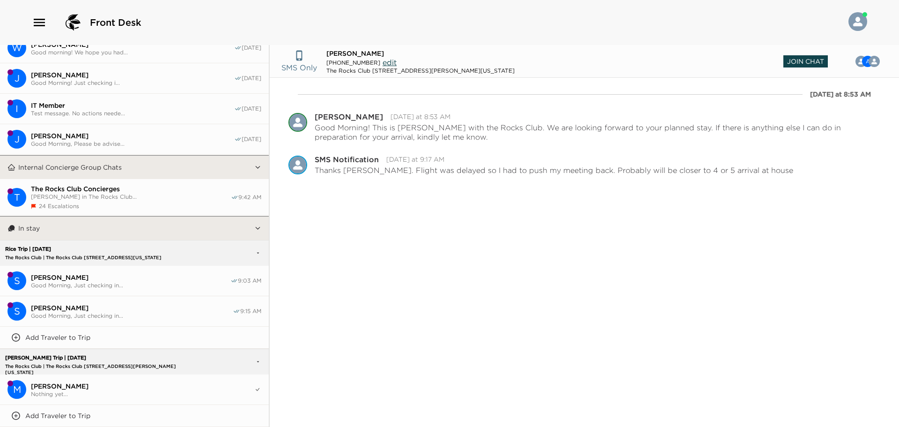
click at [803, 58] on span "Join Chat" at bounding box center [806, 61] width 45 height 12
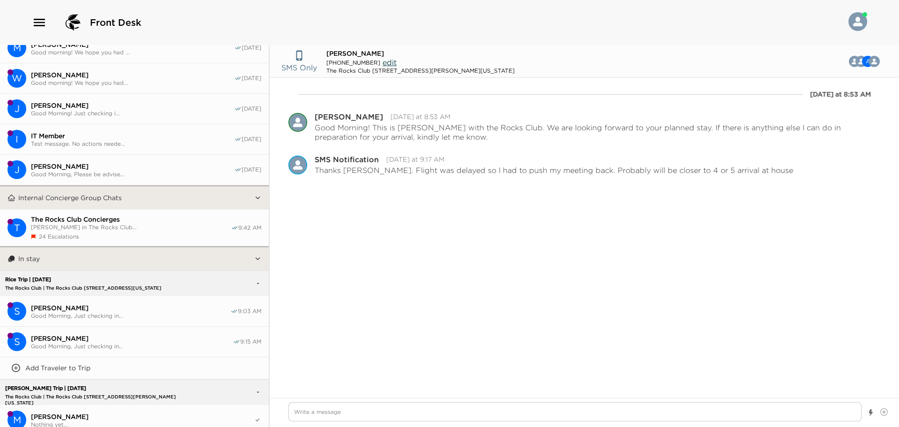
scroll to position [432, 0]
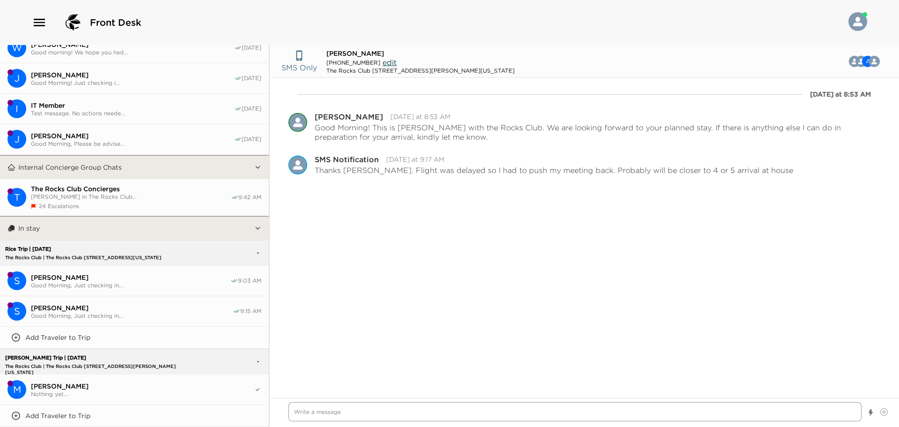
click at [308, 413] on textarea "Write a message" at bounding box center [575, 411] width 573 height 19
